Goal: Task Accomplishment & Management: Use online tool/utility

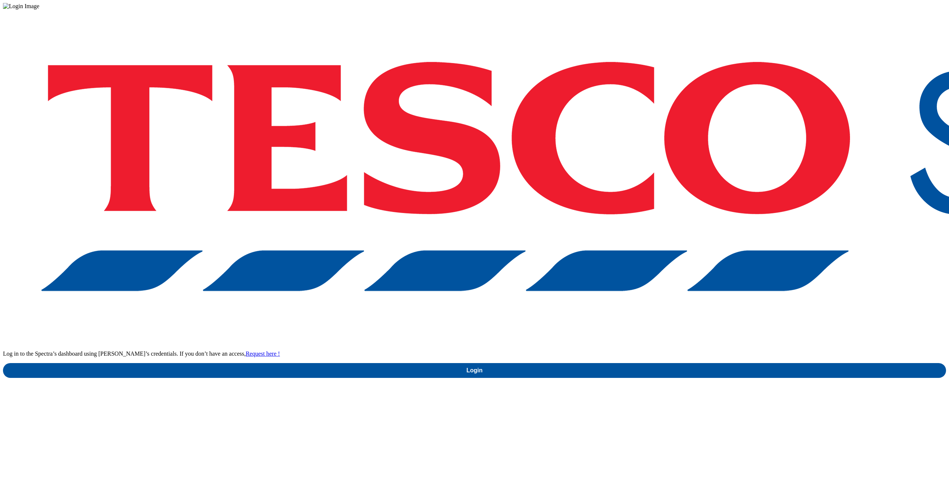
click at [675, 284] on div "Log in to the Spectra’s dashboard using [PERSON_NAME]’s credentials. If you don…" at bounding box center [474, 194] width 943 height 368
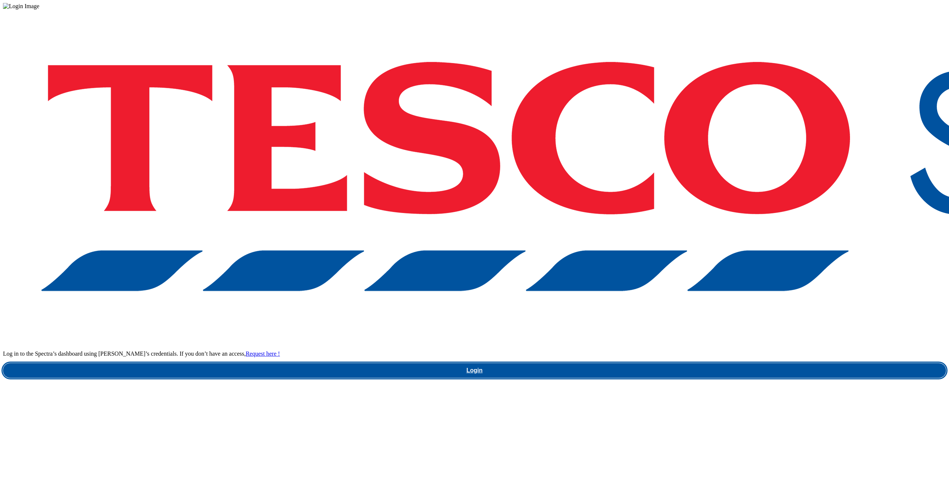
click at [683, 363] on link "Login" at bounding box center [474, 370] width 943 height 15
